Goal: Task Accomplishment & Management: Manage account settings

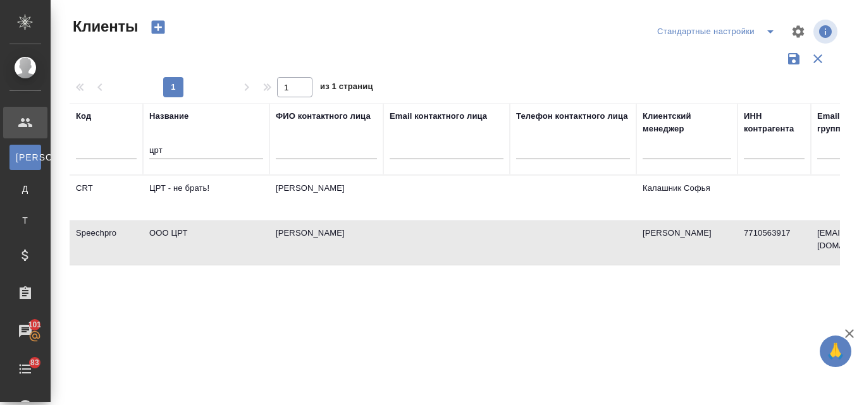
select select "RU"
drag, startPoint x: 171, startPoint y: 147, endPoint x: 130, endPoint y: 154, distance: 41.7
click at [130, 154] on tr "Код Название црт ФИО контактного лица Email контактного лица Телефон контактног…" at bounding box center [548, 139] width 956 height 72
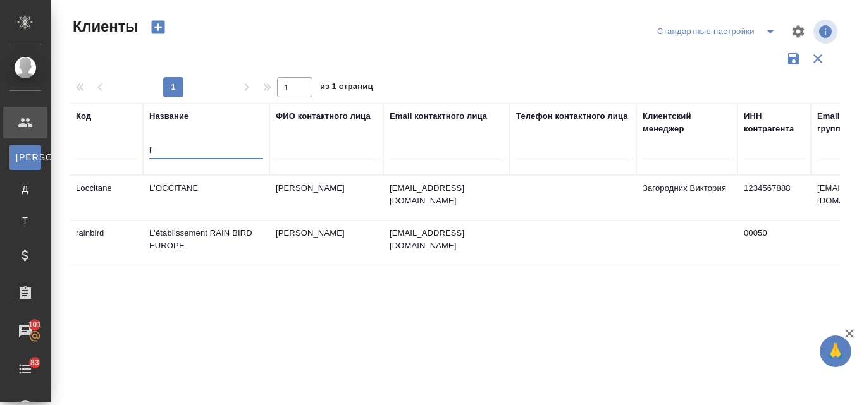
type input "l'"
click at [190, 180] on td "L'OCCITANE" at bounding box center [206, 198] width 127 height 44
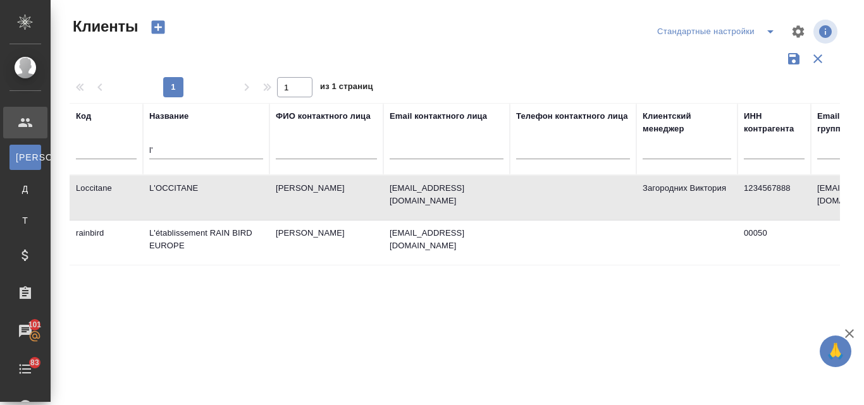
click at [190, 180] on td "L'OCCITANE" at bounding box center [206, 198] width 127 height 44
click at [158, 27] on icon "button" at bounding box center [158, 27] width 18 height 18
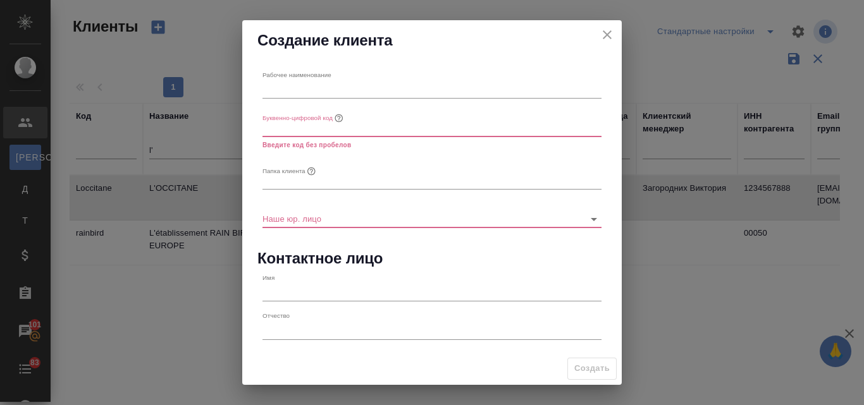
click at [610, 35] on icon "close" at bounding box center [607, 34] width 15 height 15
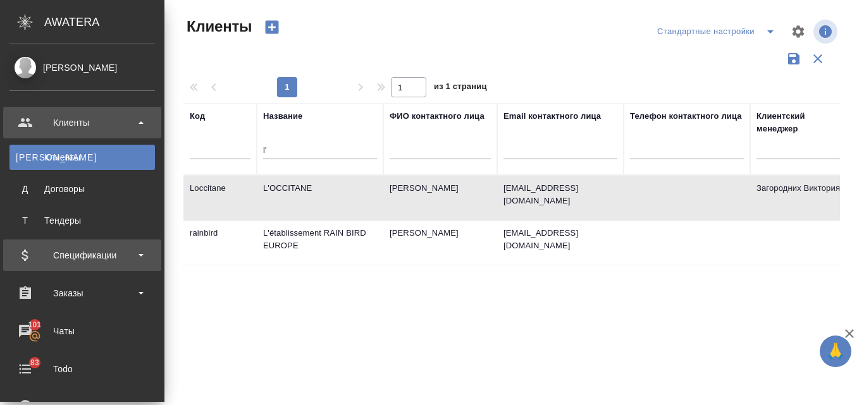
click at [75, 259] on div "Спецификации" at bounding box center [81, 255] width 145 height 19
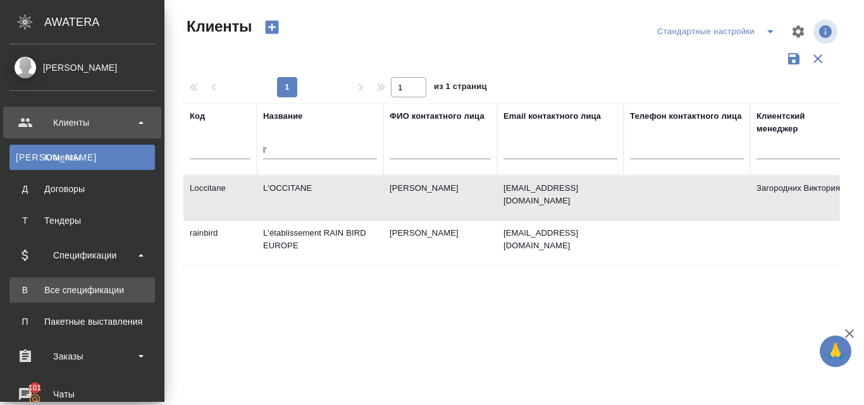
click at [89, 283] on link "В Все спецификации" at bounding box center [81, 290] width 145 height 25
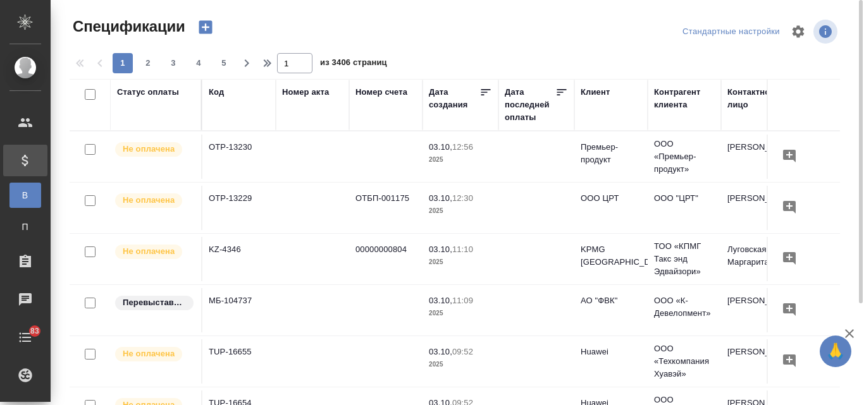
click at [210, 25] on icon "button" at bounding box center [205, 27] width 13 height 13
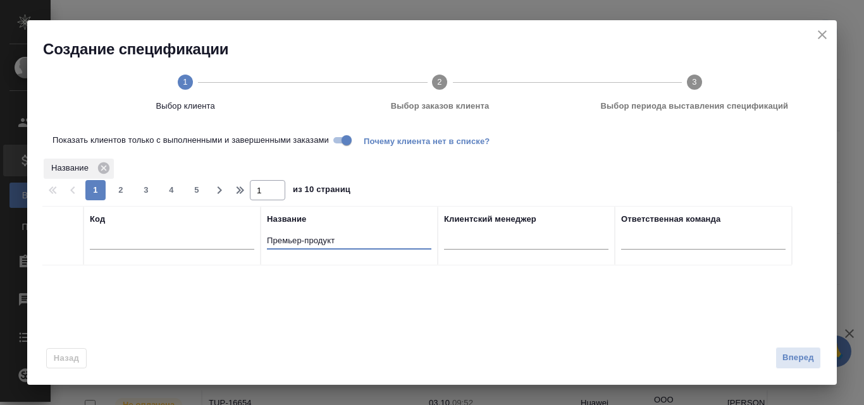
drag, startPoint x: 337, startPoint y: 238, endPoint x: 254, endPoint y: 233, distance: 83.0
click at [254, 233] on tr "Код Название Премьер-продукт Клиентский менеджер Ответственная команда" at bounding box center [417, 235] width 750 height 59
click at [304, 288] on div "Код Название Премьер-продукт Клиентский менеджер Ответственная команда" at bounding box center [426, 380] width 769 height 348
click at [340, 138] on input "Показать клиентов только с выполненными и завершенными заказами" at bounding box center [347, 140] width 46 height 15
click at [380, 290] on div "Код Название Премьер-продукт Клиентский менеджер Ответственная команда" at bounding box center [426, 380] width 769 height 348
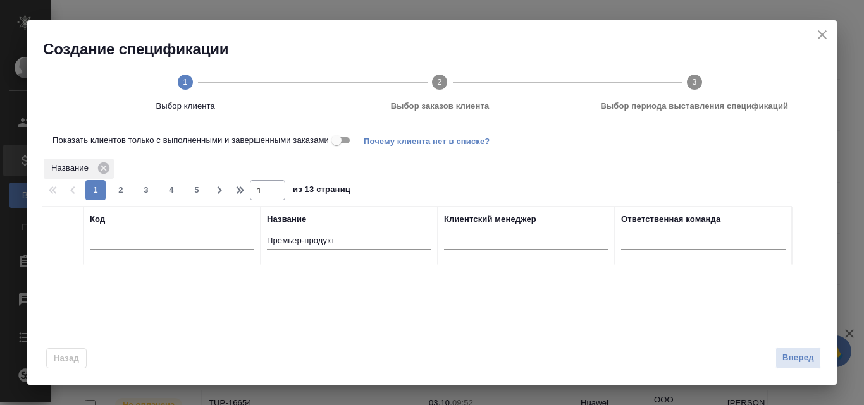
click at [344, 139] on input "Показать клиентов только с выполненными и завершенными заказами" at bounding box center [337, 140] width 46 height 15
click at [338, 143] on input "Показать клиентов только с выполненными и завершенными заказами" at bounding box center [347, 140] width 46 height 15
click at [373, 309] on div "Код Название Премьер-продукт Клиентский менеджер Ответственная команда" at bounding box center [426, 380] width 769 height 348
click at [821, 36] on icon "close" at bounding box center [822, 34] width 9 height 9
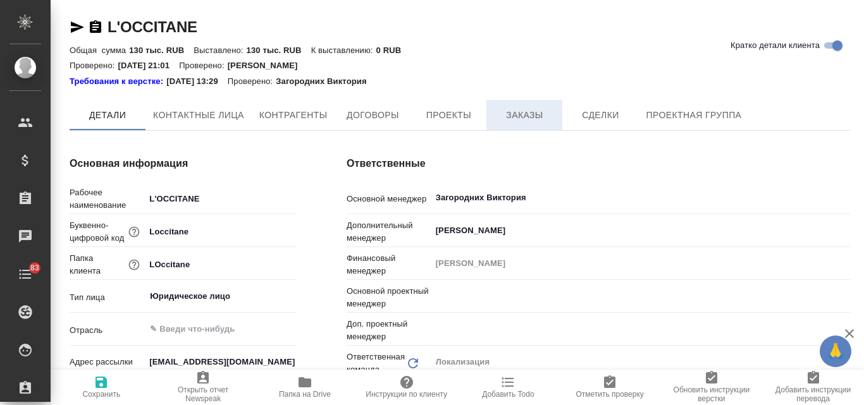
click at [533, 110] on span "Заказы" at bounding box center [524, 116] width 61 height 16
type textarea "x"
type input "Третьякова Ольга"
type input "Муталимов Марк"
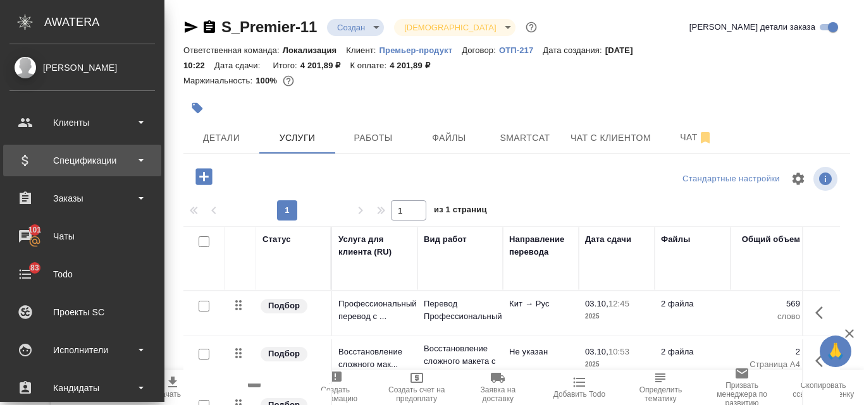
click at [95, 169] on div "Спецификации" at bounding box center [81, 160] width 145 height 19
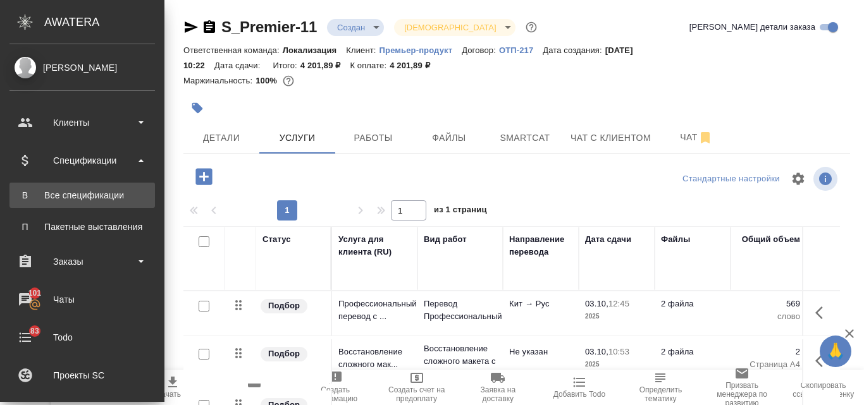
click at [99, 199] on div "Все спецификации" at bounding box center [82, 195] width 133 height 13
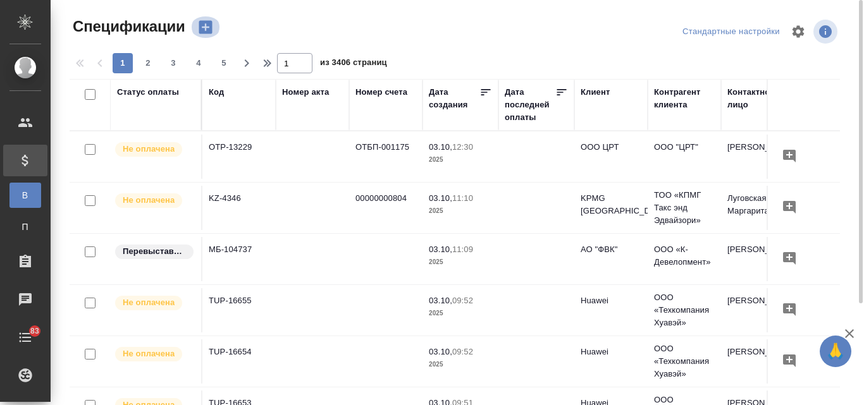
click at [213, 32] on icon "button" at bounding box center [206, 27] width 18 height 18
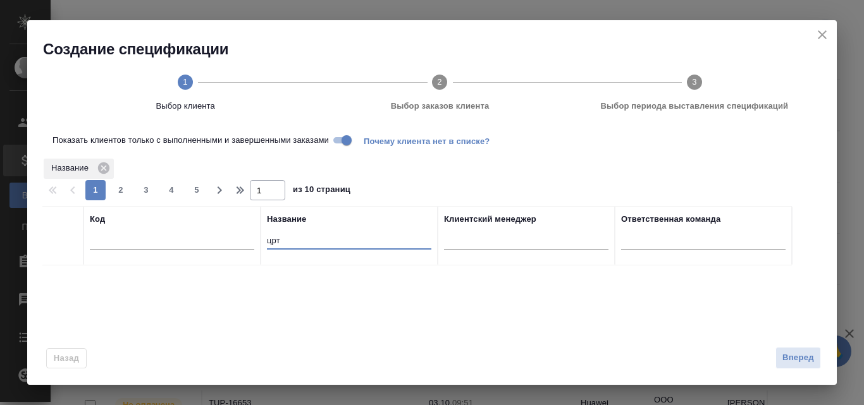
click at [271, 242] on input "црт" at bounding box center [349, 242] width 164 height 16
type input "ц"
type input "премьер"
drag, startPoint x: 297, startPoint y: 241, endPoint x: 252, endPoint y: 235, distance: 46.0
click at [259, 240] on tr "Код Название премьер Клиентский менеджер Ответственная команда" at bounding box center [417, 235] width 750 height 59
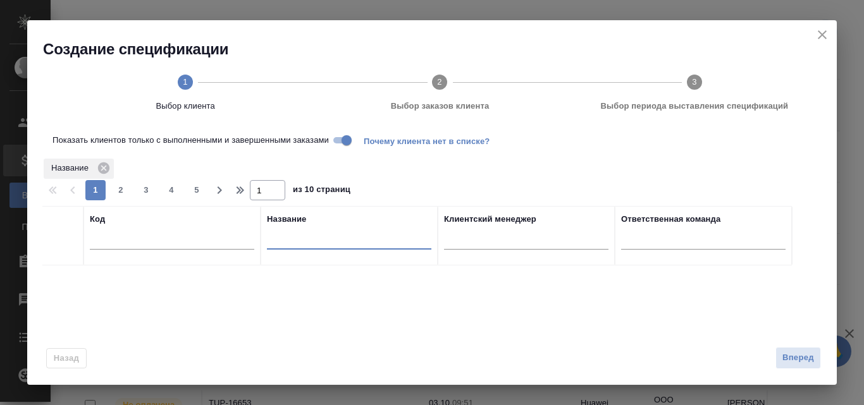
paste input "Премьер-продукт"
type input "Премьер-продукт"
click at [824, 33] on icon "close" at bounding box center [822, 34] width 9 height 9
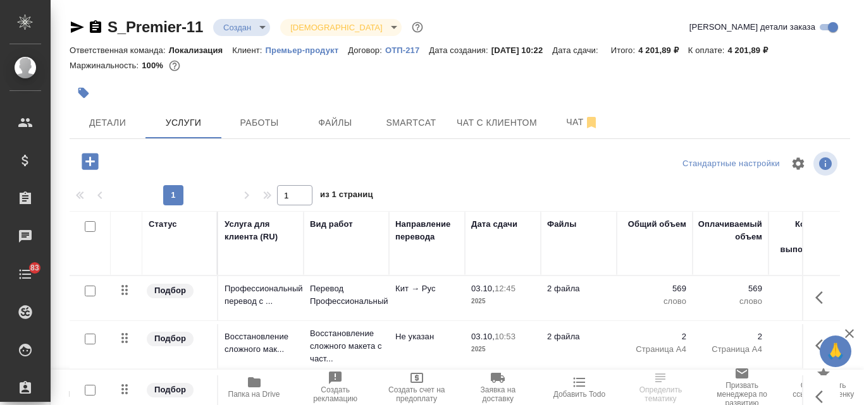
click at [418, 390] on span "Создать счет на предоплату" at bounding box center [416, 395] width 66 height 18
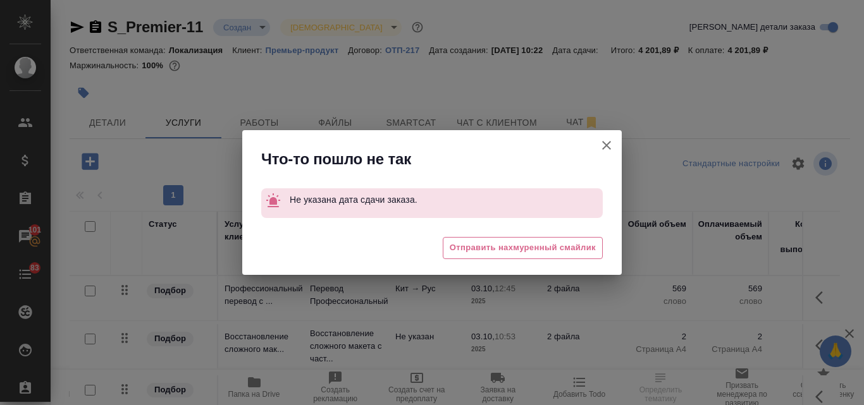
click at [602, 152] on icon "button" at bounding box center [606, 145] width 15 height 15
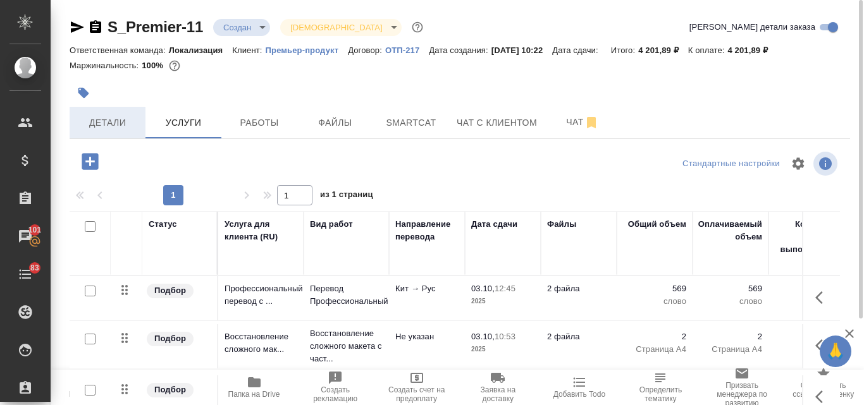
click at [102, 133] on button "Детали" at bounding box center [108, 123] width 76 height 32
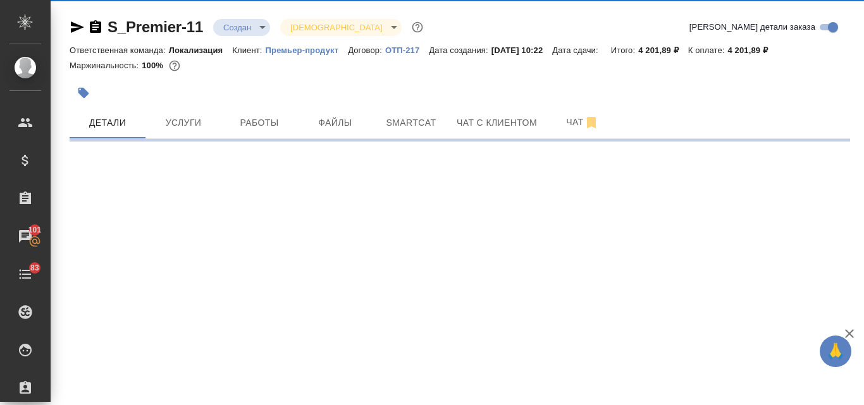
select select "RU"
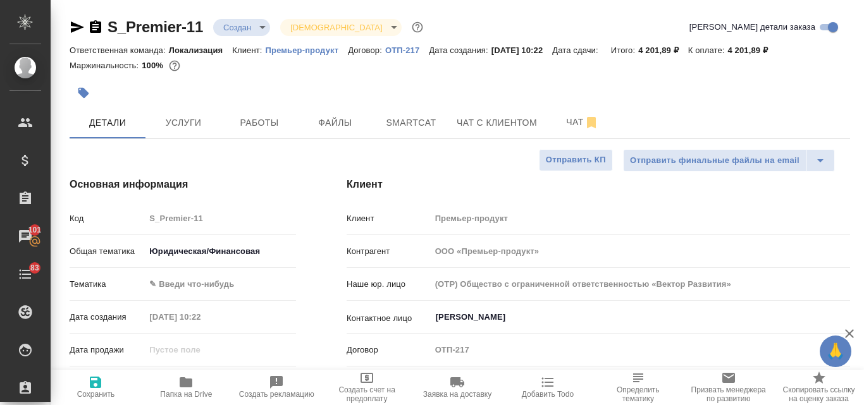
type textarea "x"
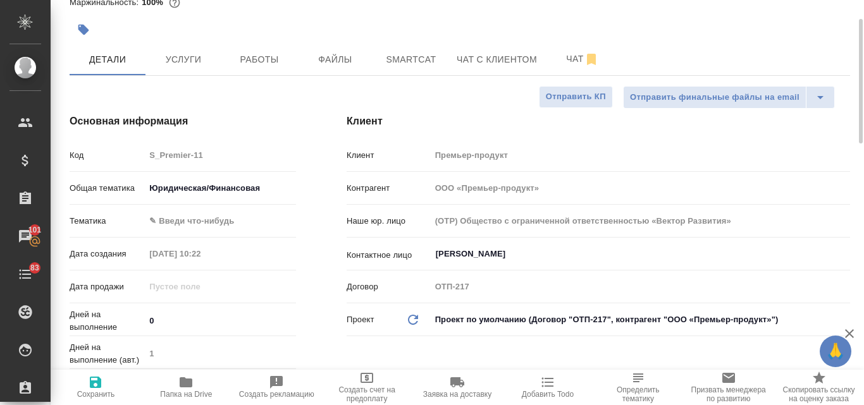
scroll to position [127, 0]
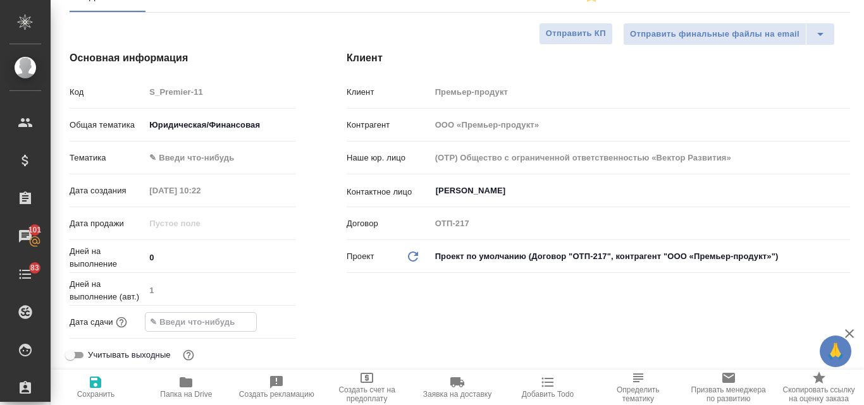
click at [181, 326] on input "text" at bounding box center [200, 322] width 111 height 18
click at [254, 326] on icon "button" at bounding box center [259, 320] width 11 height 13
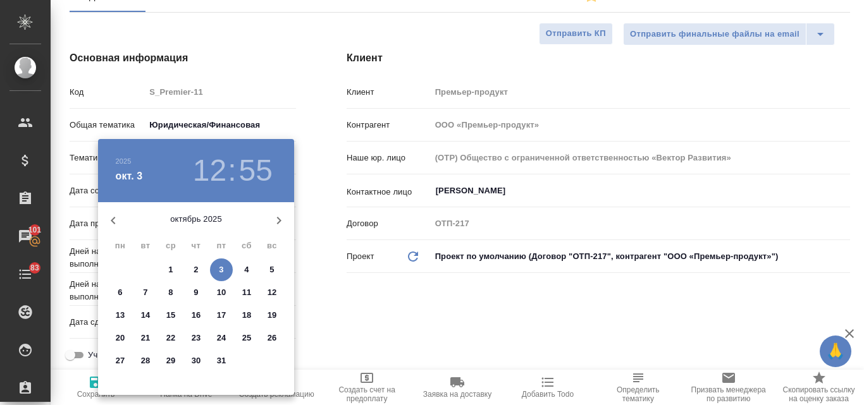
click at [195, 293] on p "9" at bounding box center [196, 293] width 4 height 13
type input "09.10.2025 12:55"
type textarea "x"
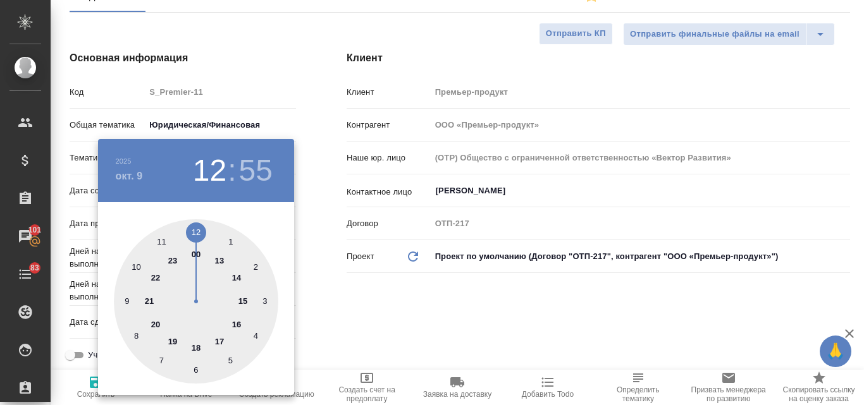
type textarea "x"
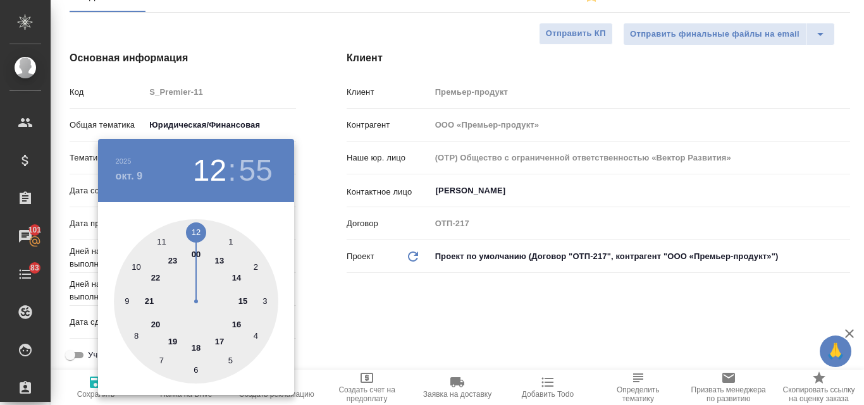
type textarea "x"
click at [238, 274] on div at bounding box center [196, 301] width 164 height 164
type input "09.10.2025 14:55"
type textarea "x"
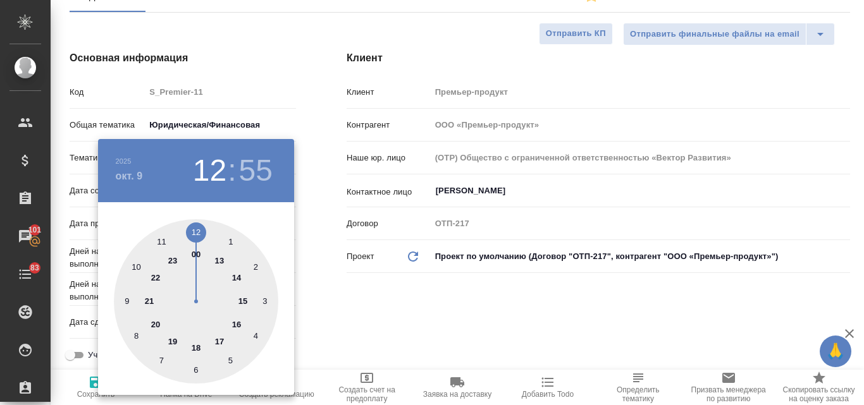
type textarea "x"
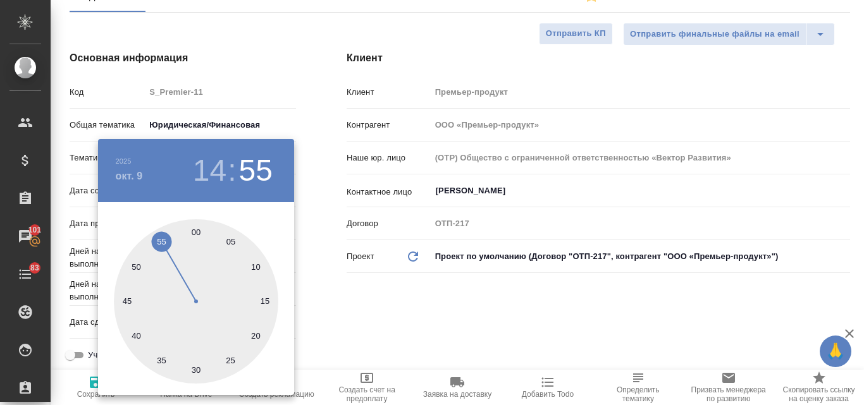
drag, startPoint x: 194, startPoint y: 230, endPoint x: 205, endPoint y: 236, distance: 12.2
click at [195, 231] on div at bounding box center [196, 301] width 164 height 164
type input "09.10.2025 14:00"
type textarea "x"
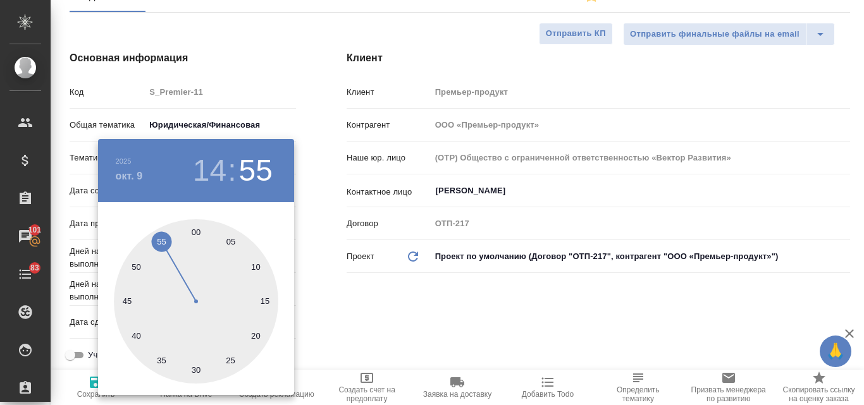
type textarea "x"
click at [409, 321] on div at bounding box center [432, 202] width 864 height 405
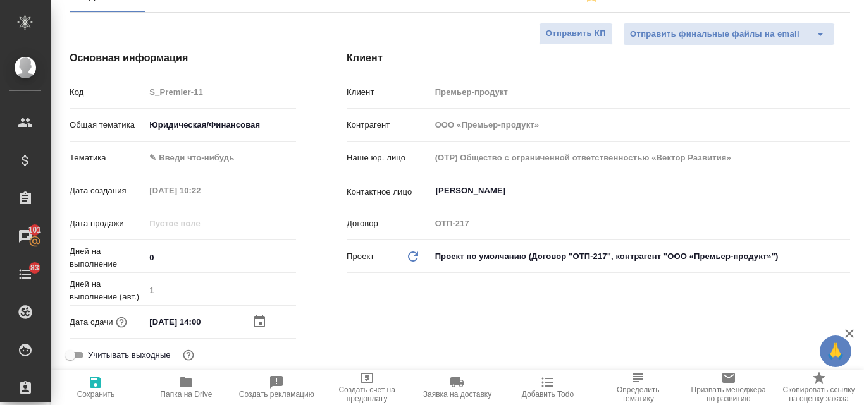
click at [99, 381] on icon "button" at bounding box center [95, 382] width 11 height 11
type textarea "x"
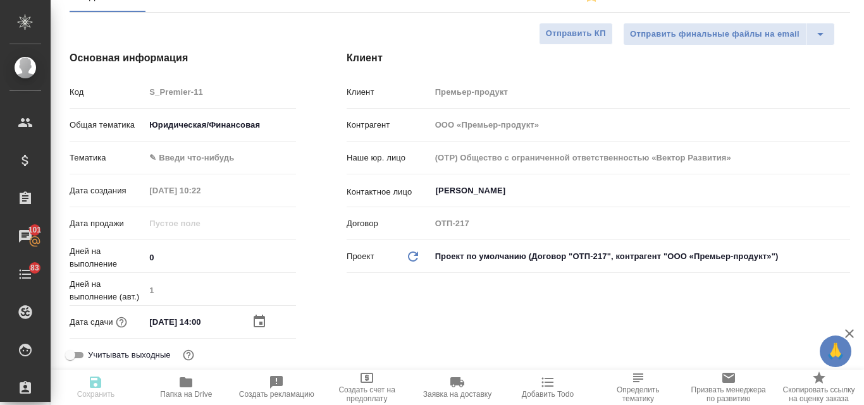
type textarea "x"
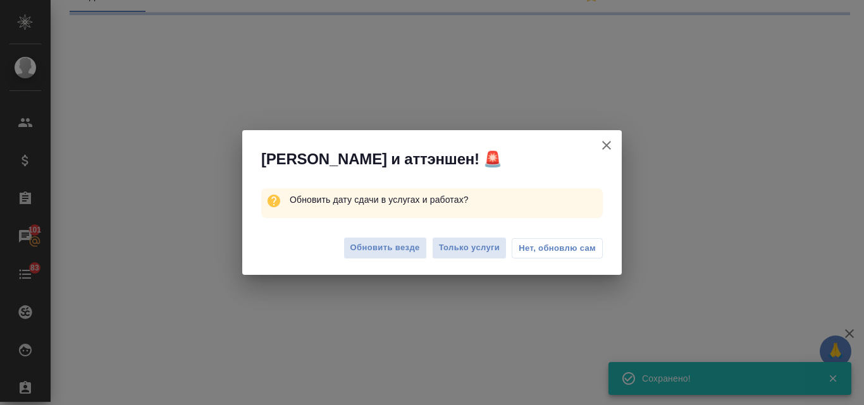
select select "RU"
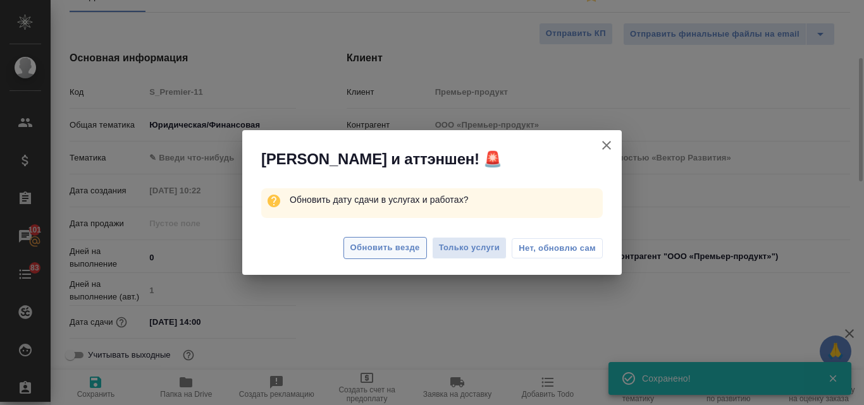
type textarea "x"
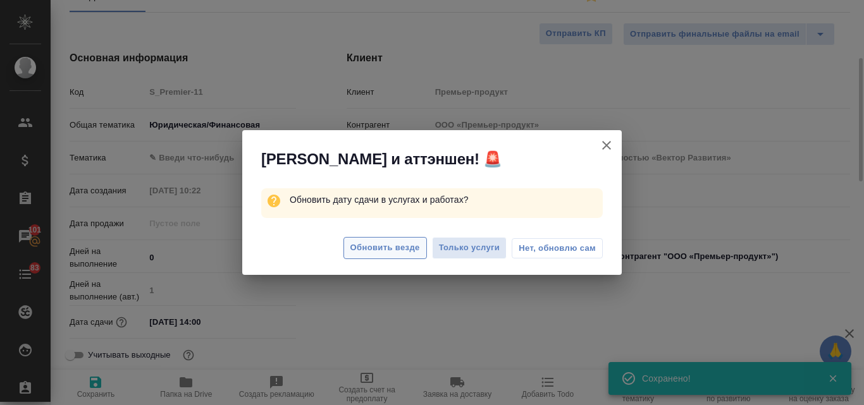
type textarea "x"
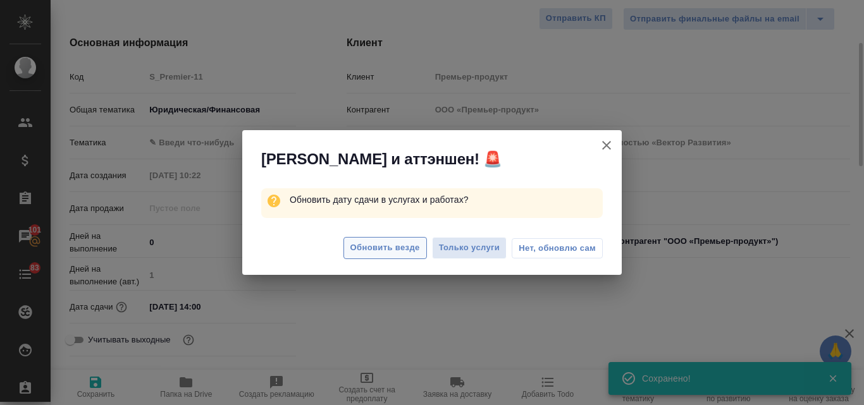
click at [361, 245] on span "Обновить везде" at bounding box center [385, 248] width 70 height 15
type textarea "x"
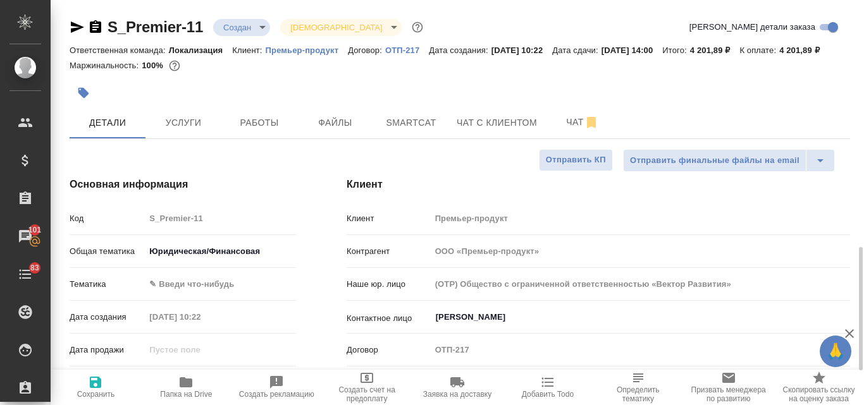
scroll to position [190, 0]
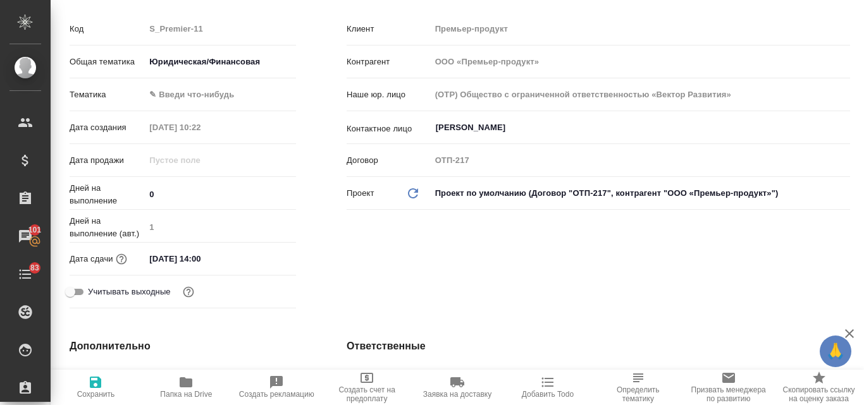
click at [369, 384] on icon "button" at bounding box center [366, 378] width 15 height 15
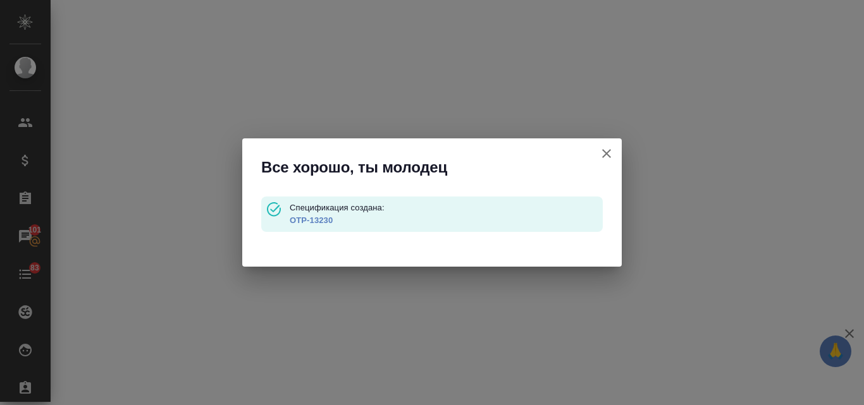
type input "waitingForPrepayment"
select select "RU"
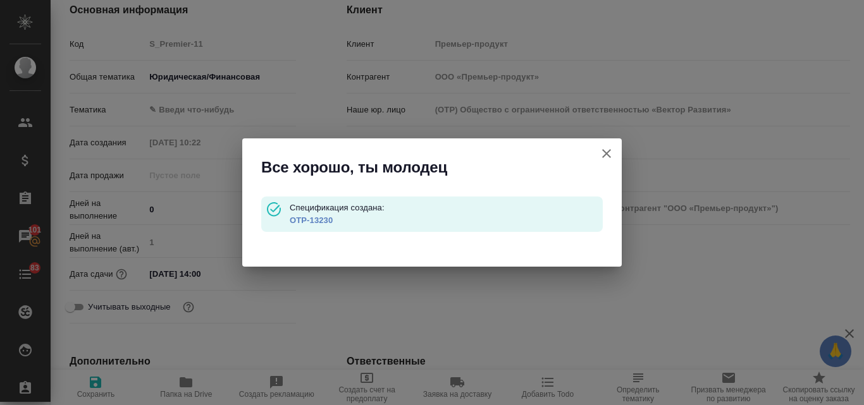
type textarea "x"
click at [313, 218] on link "OTP-13230" at bounding box center [311, 220] width 43 height 9
type textarea "x"
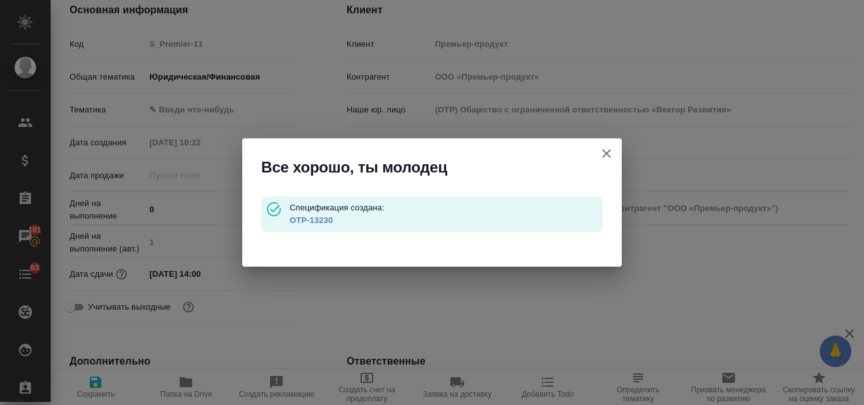
type textarea "x"
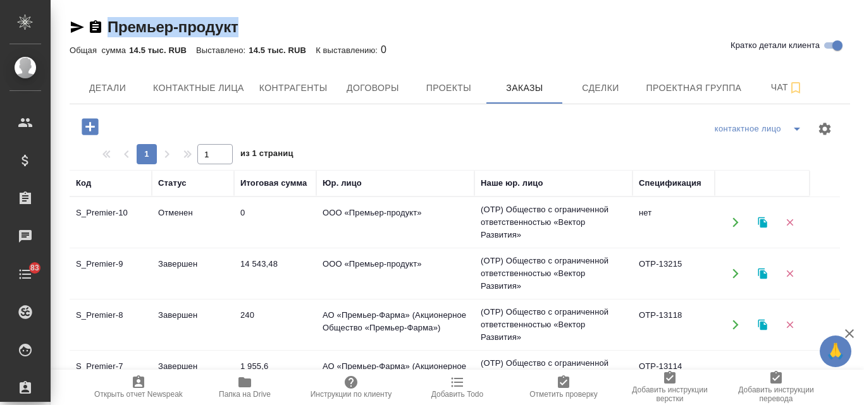
drag, startPoint x: 207, startPoint y: 20, endPoint x: 105, endPoint y: 17, distance: 102.5
click at [102, 18] on div "Премьер-продукт Кратко детали клиента" at bounding box center [460, 27] width 781 height 20
copy link "Премьер-продукт"
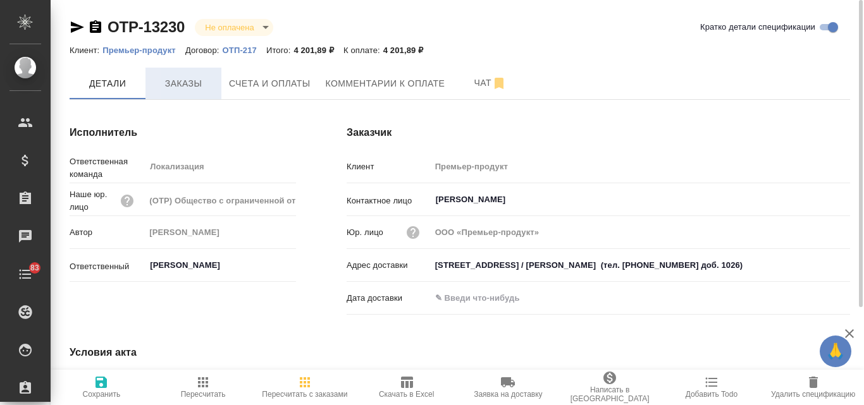
click at [201, 85] on span "Заказы" at bounding box center [183, 84] width 61 height 16
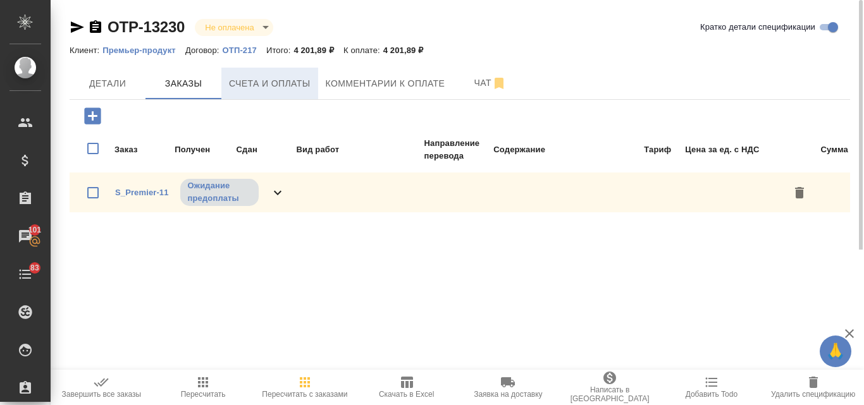
click at [278, 83] on span "Счета и оплаты" at bounding box center [270, 84] width 82 height 16
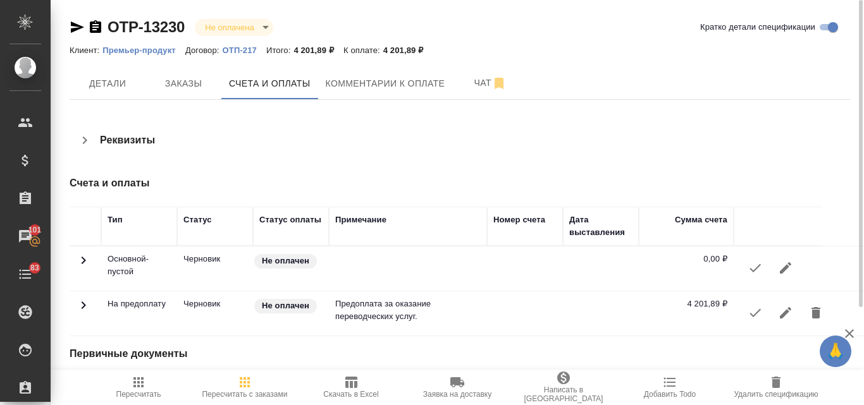
click at [755, 311] on icon "button" at bounding box center [755, 313] width 15 height 15
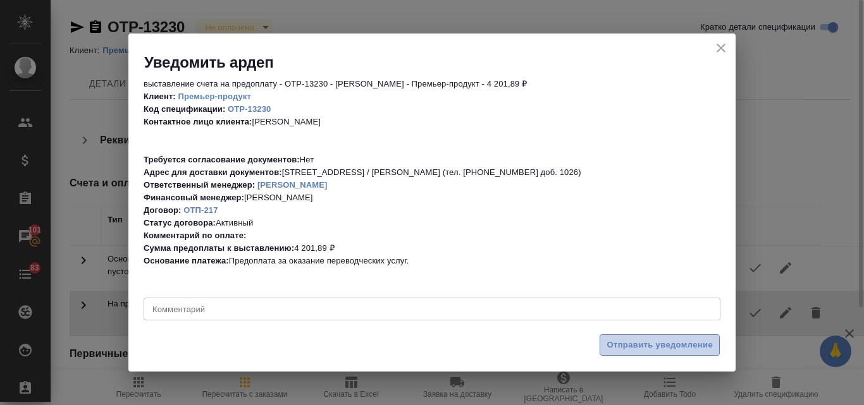
click at [619, 346] on span "Отправить уведомление" at bounding box center [660, 345] width 106 height 15
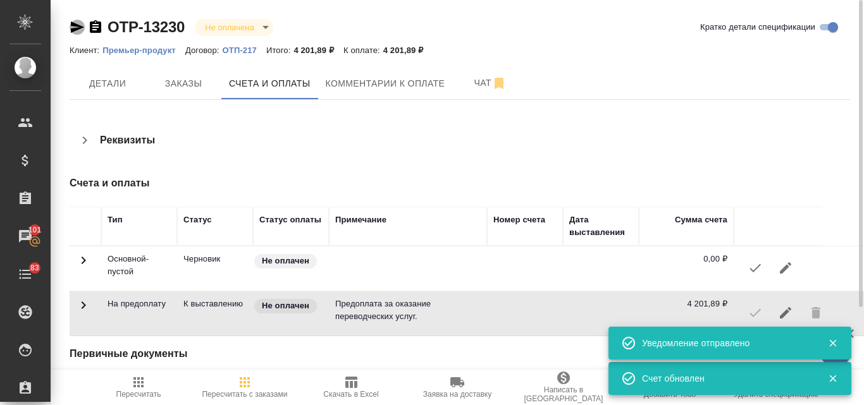
click at [81, 25] on icon "button" at bounding box center [77, 27] width 15 height 15
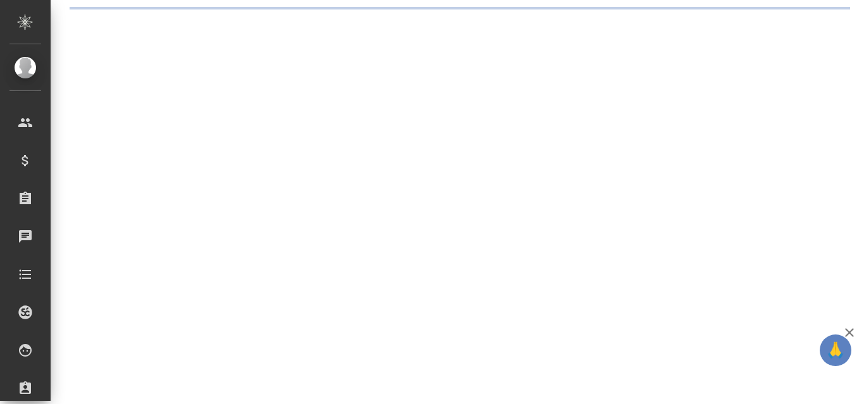
select select "RU"
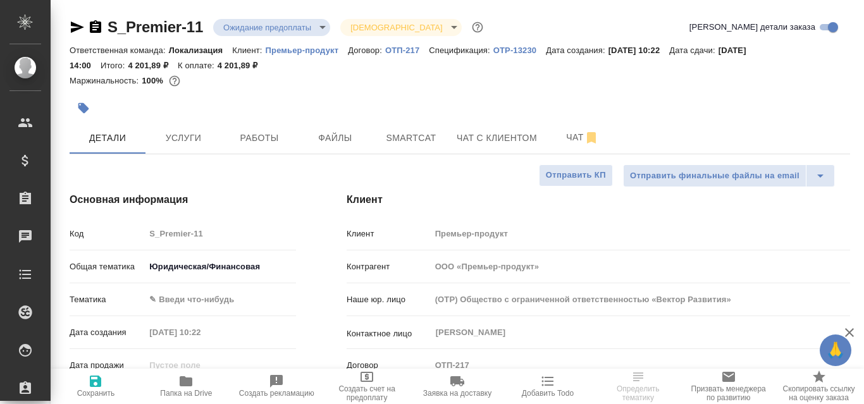
type textarea "x"
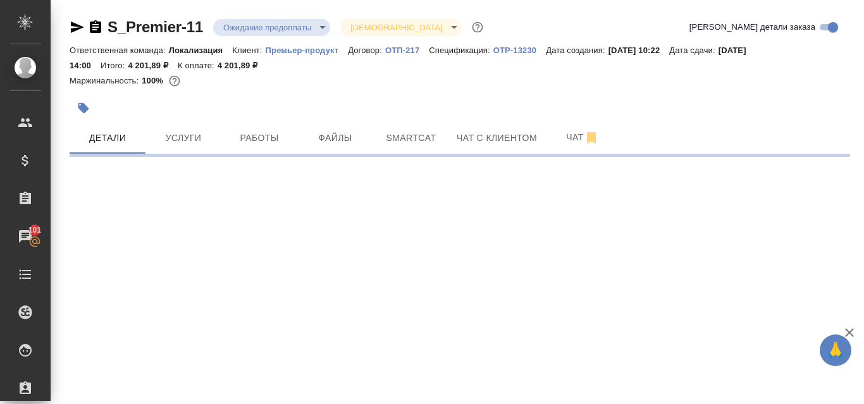
select select "RU"
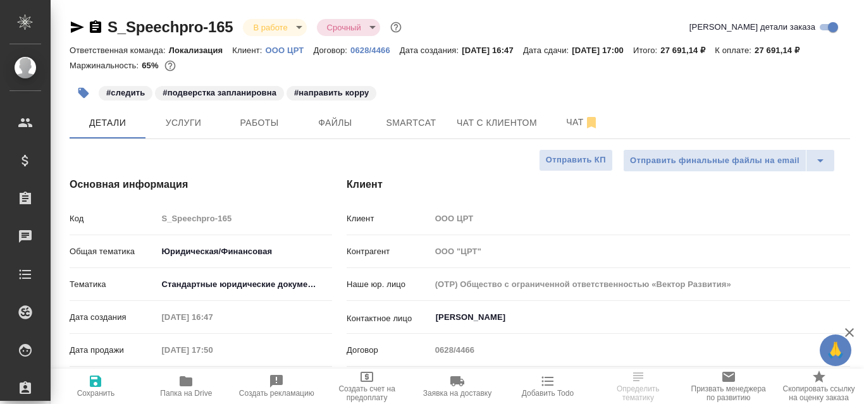
select select "RU"
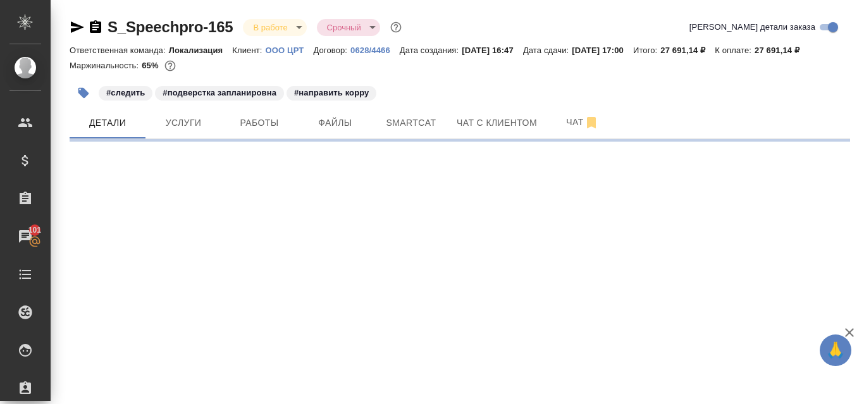
select select "RU"
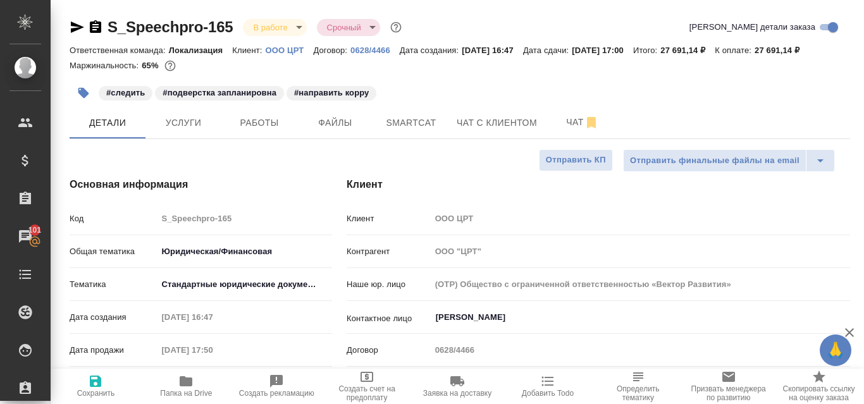
type textarea "x"
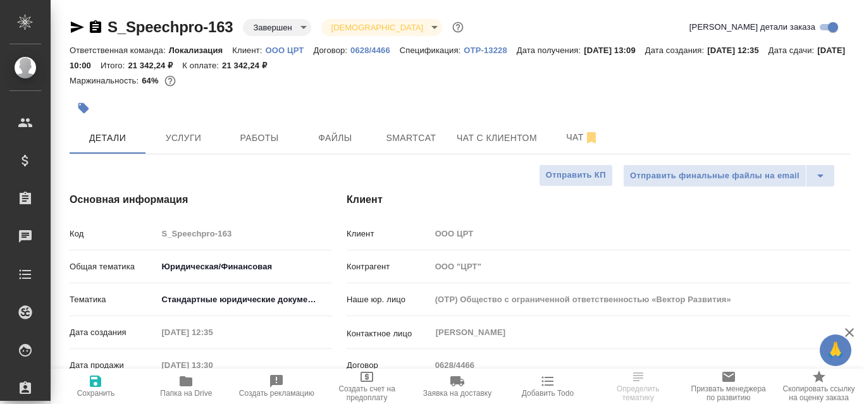
select select "RU"
type textarea "x"
